Goal: Ask a question

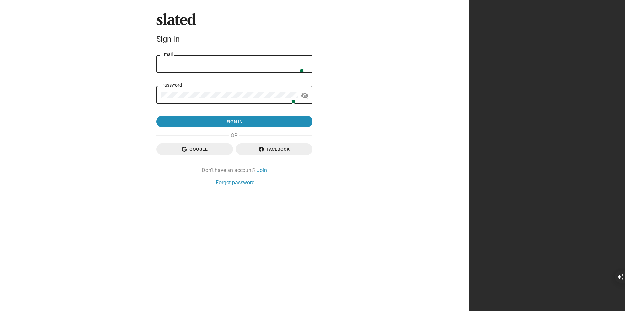
type input "[EMAIL_ADDRESS][DOMAIN_NAME]"
click at [303, 69] on img at bounding box center [299, 68] width 5 height 5
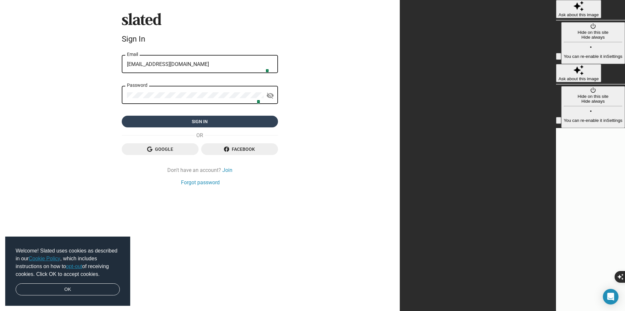
click at [273, 116] on span "Sign in" at bounding box center [200, 122] width 146 height 12
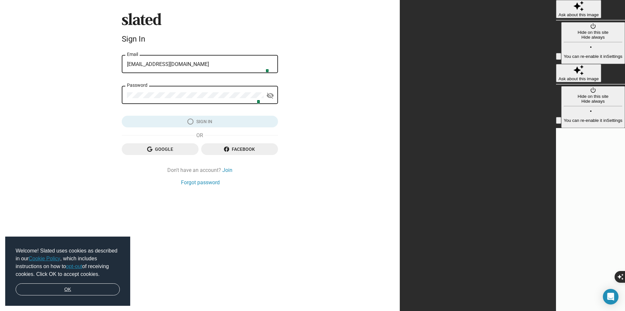
click at [89, 289] on link "OK" at bounding box center [68, 290] width 104 height 12
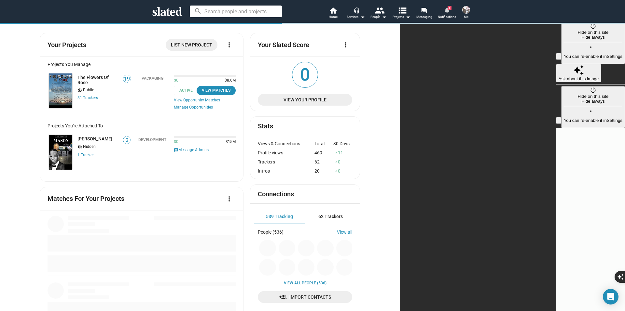
click at [447, 11] on mat-icon "notifications" at bounding box center [446, 10] width 6 height 6
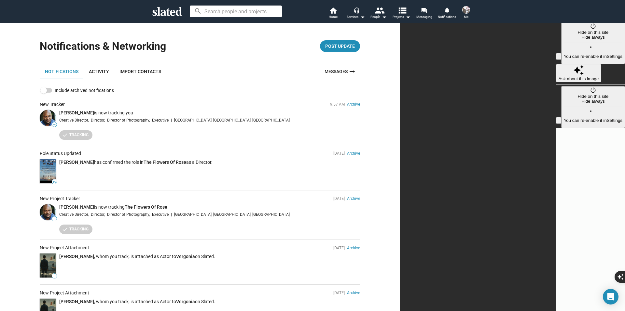
click at [469, 12] on span at bounding box center [466, 10] width 10 height 10
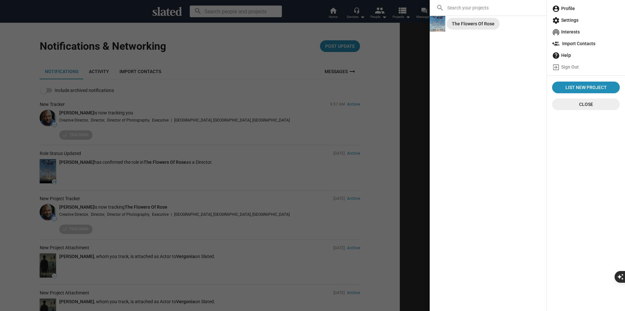
click at [456, 24] on div "The Flowers Of Rose" at bounding box center [473, 24] width 43 height 12
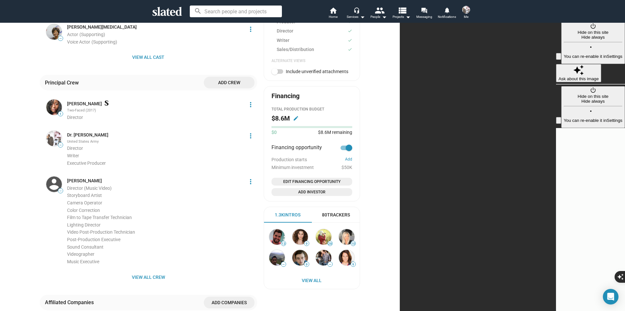
scroll to position [278, 0]
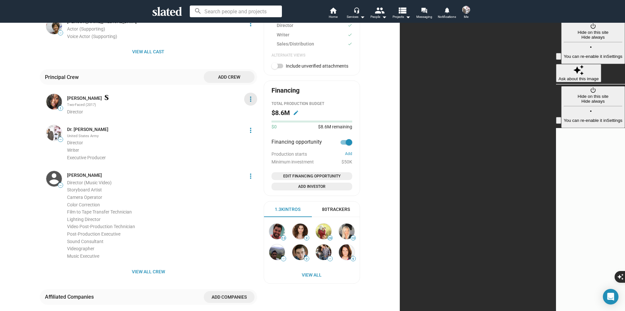
click at [254, 98] on mat-icon "more_vert" at bounding box center [251, 99] width 8 height 8
click at [340, 123] on button "Edit" at bounding box center [349, 125] width 37 height 10
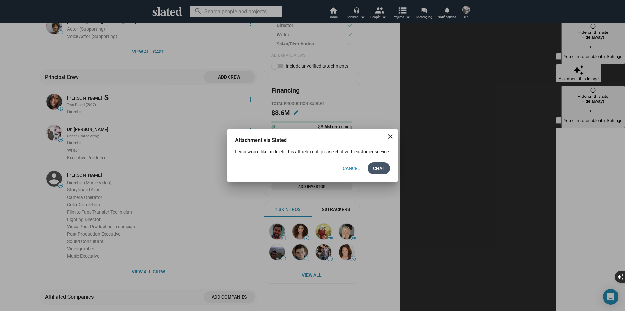
click at [376, 174] on span "Chat" at bounding box center [379, 169] width 12 height 12
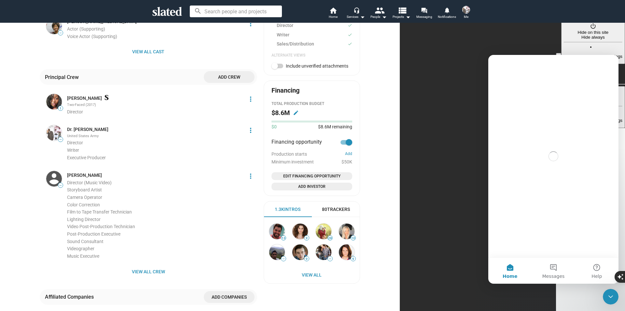
scroll to position [0, 0]
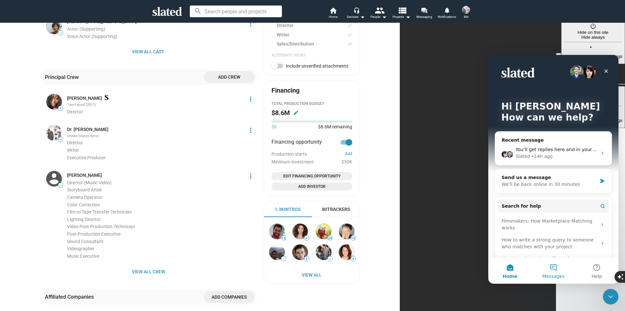
click at [552, 266] on button "Messages" at bounding box center [552, 271] width 43 height 26
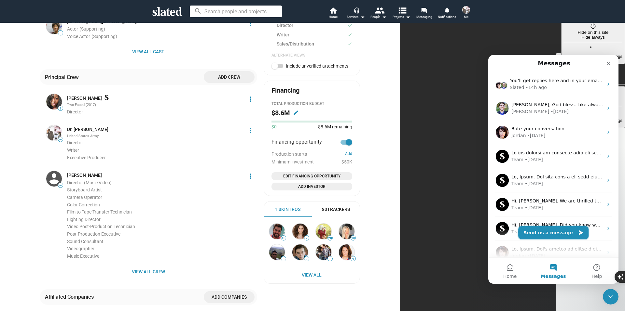
click at [566, 234] on button "Send us a message" at bounding box center [553, 232] width 70 height 13
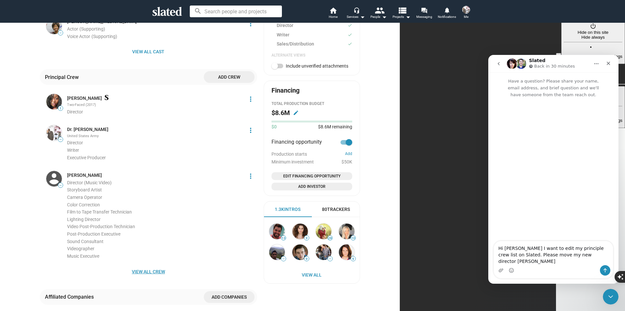
click at [252, 272] on span "View all crew" at bounding box center [148, 272] width 207 height 12
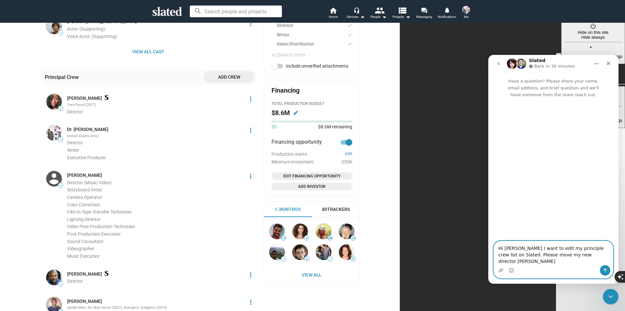
click at [590, 262] on textarea "Hi [PERSON_NAME] I want to edit my principle crew list on Slated. Please move m…" at bounding box center [553, 253] width 119 height 24
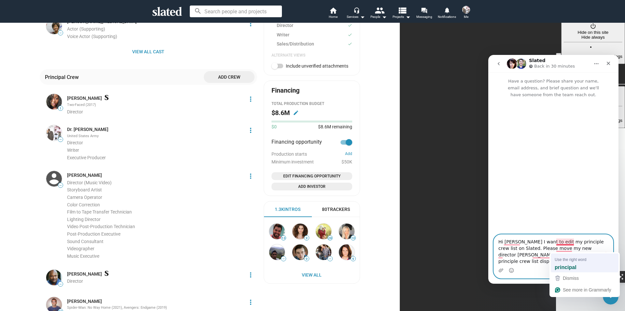
click at [566, 264] on strong "principal" at bounding box center [565, 267] width 22 height 7
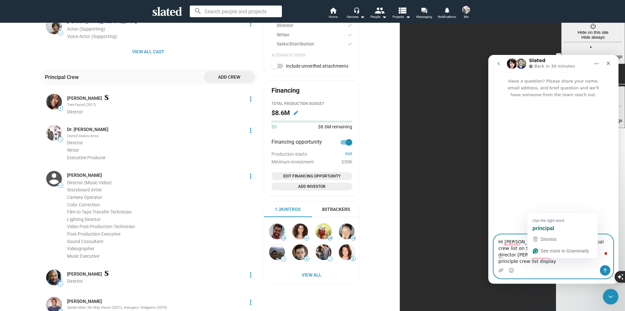
click at [540, 263] on textarea "Hi [PERSON_NAME] I want to edit my principal crew list on Slated. Please move m…" at bounding box center [553, 250] width 119 height 31
click at [547, 230] on strong "principal" at bounding box center [543, 228] width 22 height 7
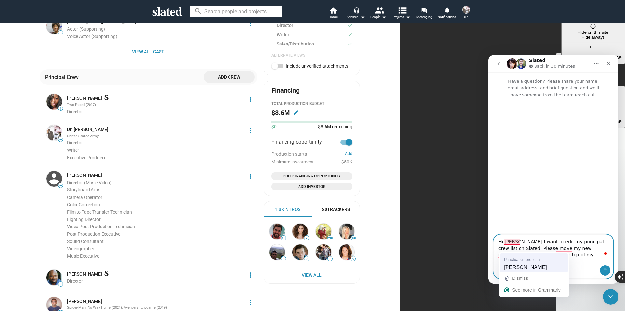
click at [517, 268] on span "[PERSON_NAME]" at bounding box center [525, 267] width 43 height 7
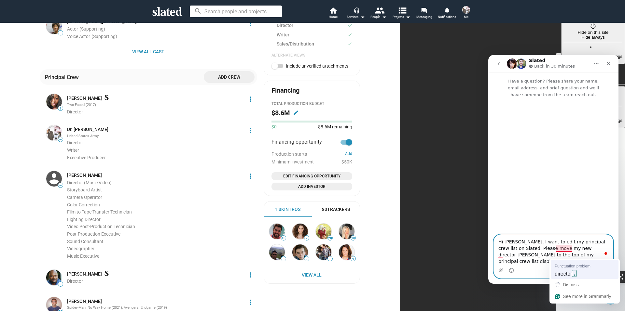
click at [568, 272] on span "director" at bounding box center [562, 273] width 17 height 7
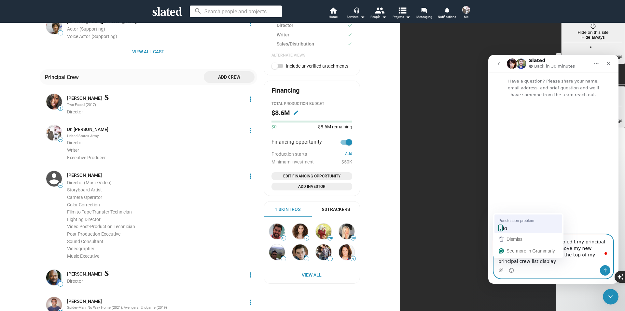
click at [511, 226] on div ", to" at bounding box center [528, 228] width 62 height 10
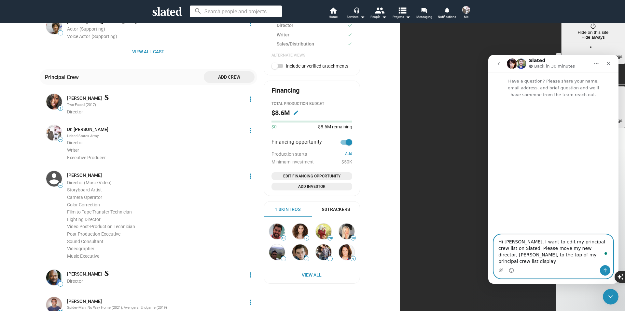
type textarea "Hi [PERSON_NAME], I want to edit my principal crew list on Slated. Please move …"
click at [605, 272] on icon "Send a message…" at bounding box center [604, 270] width 5 height 5
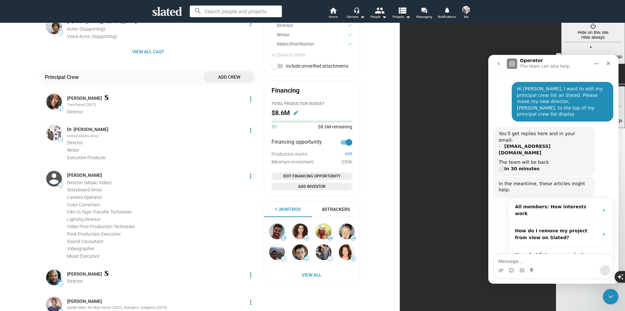
scroll to position [24, 0]
click at [254, 277] on mat-icon "more_vert" at bounding box center [251, 275] width 8 height 8
click at [343, 250] on button "Edit" at bounding box center [349, 251] width 37 height 10
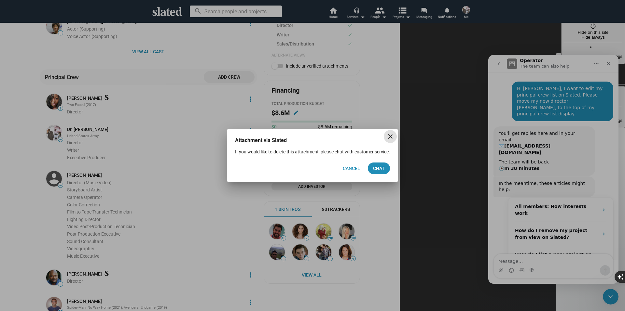
click at [389, 133] on mat-icon "close" at bounding box center [390, 137] width 8 height 8
